Goal: Entertainment & Leisure: Consume media (video, audio)

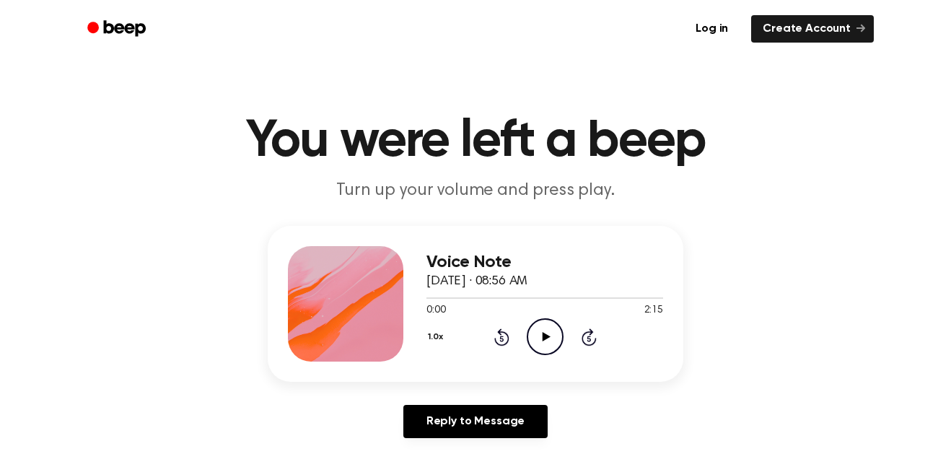
click at [544, 327] on icon "Play Audio" at bounding box center [544, 336] width 37 height 37
drag, startPoint x: 443, startPoint y: 296, endPoint x: 369, endPoint y: 318, distance: 77.6
click at [369, 318] on div "Voice Note [DATE] · 08:56 AM 0:07 2:15 Your browser does not support the [objec…" at bounding box center [475, 304] width 415 height 156
click at [537, 349] on icon "Pause Audio" at bounding box center [544, 336] width 37 height 37
drag, startPoint x: 446, startPoint y: 298, endPoint x: 422, endPoint y: 299, distance: 23.8
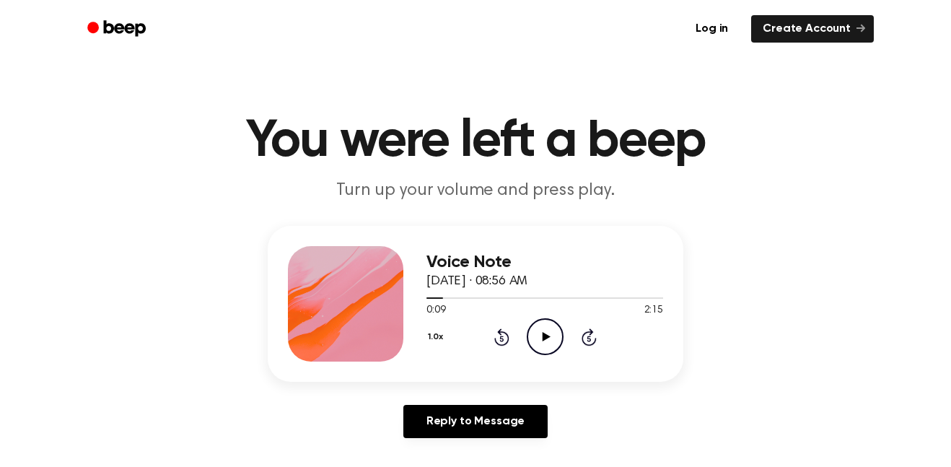
click at [422, 299] on div "Voice Note [DATE] · 08:56 AM 0:09 2:15 Your browser does not support the [objec…" at bounding box center [475, 304] width 415 height 156
drag, startPoint x: 438, startPoint y: 295, endPoint x: 423, endPoint y: 297, distance: 15.3
click at [423, 297] on div "Voice Note [DATE] · 08:56 AM 0:09 2:15 Your browser does not support the [objec…" at bounding box center [475, 304] width 415 height 156
click at [503, 344] on icon at bounding box center [501, 336] width 15 height 17
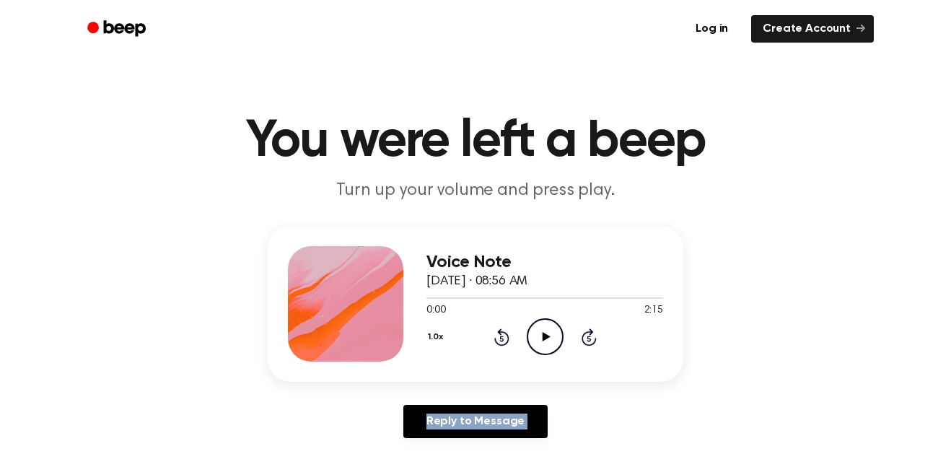
click at [503, 344] on icon at bounding box center [501, 336] width 15 height 17
click at [533, 345] on icon "Play Audio" at bounding box center [544, 336] width 37 height 37
click at [506, 337] on icon "Rewind 5 seconds" at bounding box center [501, 336] width 16 height 19
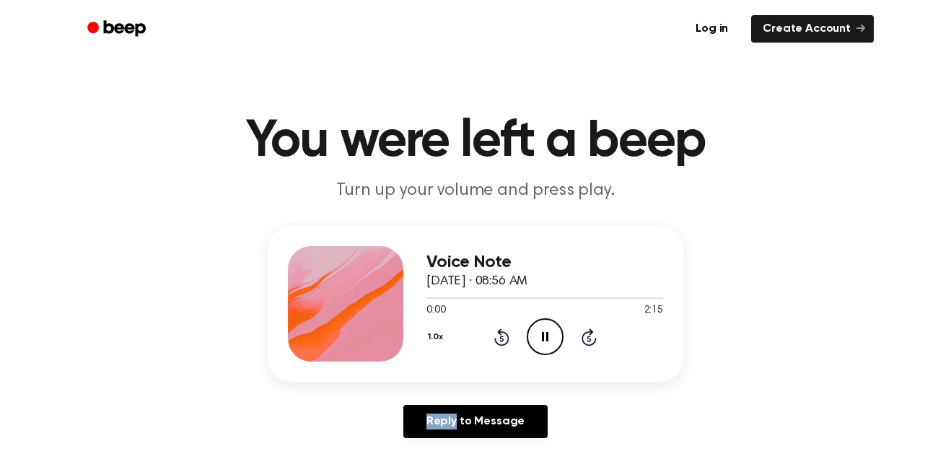
click at [506, 337] on icon "Rewind 5 seconds" at bounding box center [501, 336] width 16 height 19
